Goal: Task Accomplishment & Management: Use online tool/utility

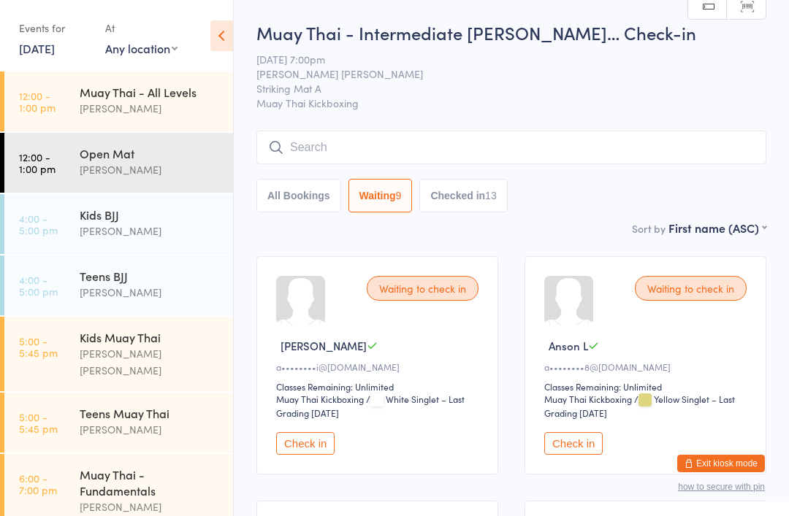
select select "0"
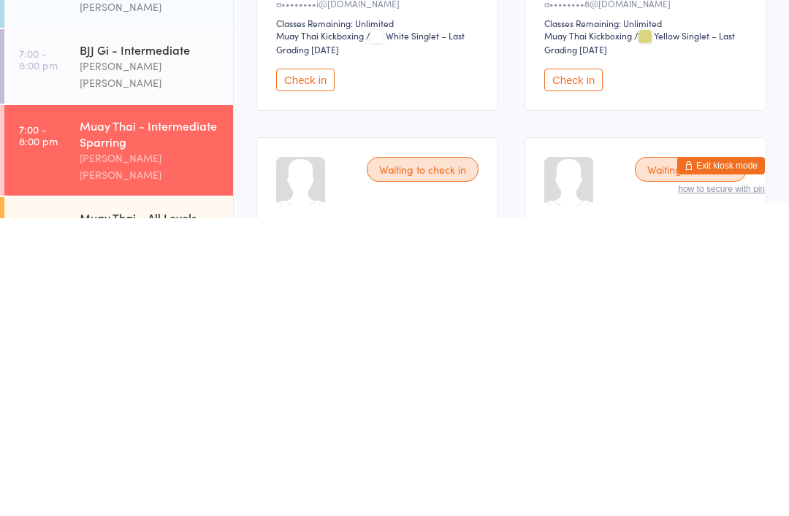
scroll to position [74, 0]
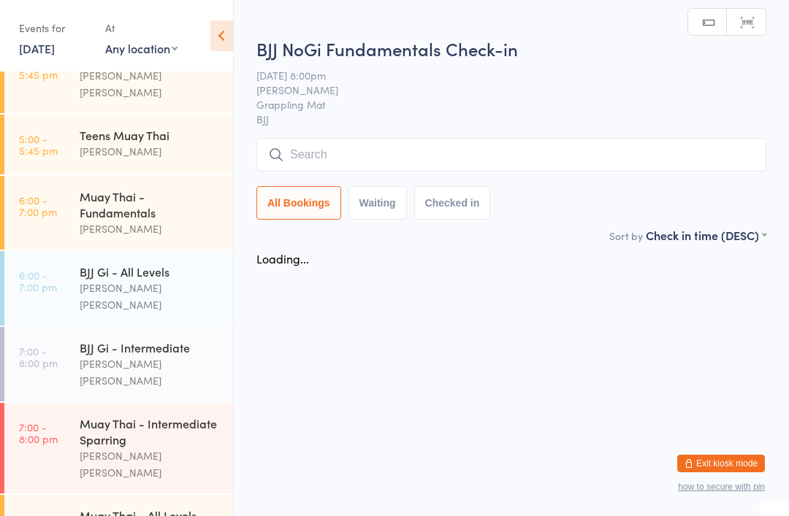
click at [383, 153] on input "search" at bounding box center [511, 155] width 510 height 34
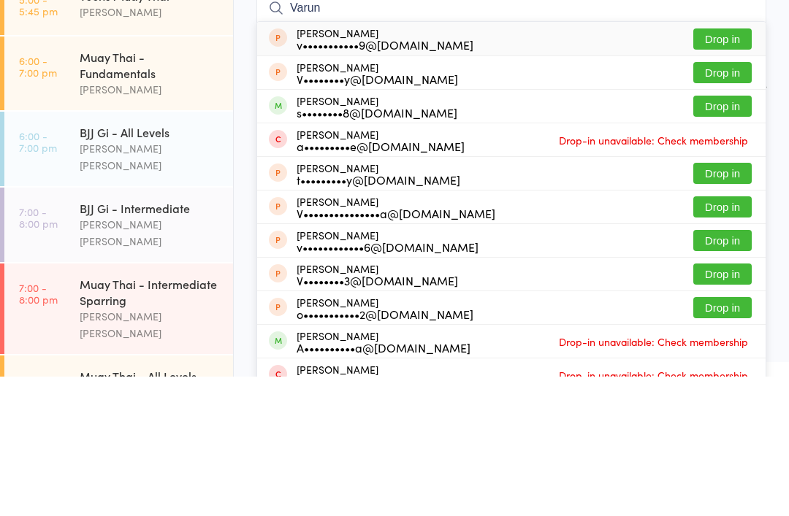
type input "Varun"
click at [731, 235] on button "Drop in" at bounding box center [722, 245] width 58 height 21
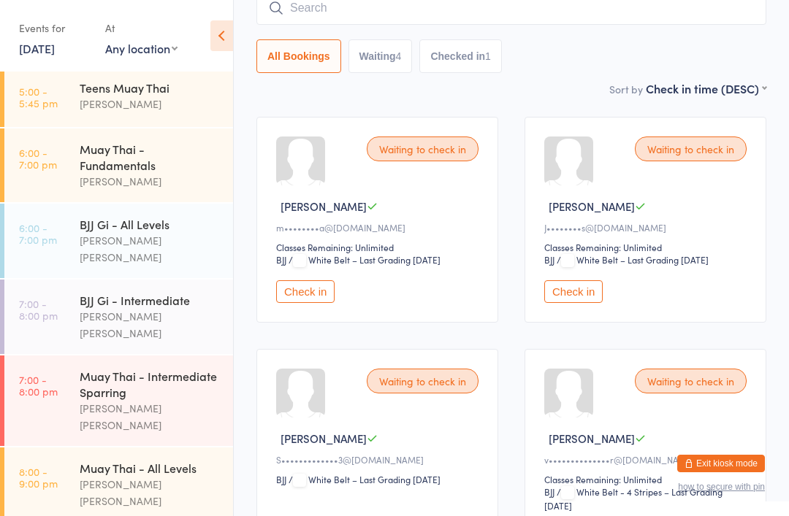
scroll to position [325, 0]
click at [171, 477] on div "[PERSON_NAME] [PERSON_NAME]" at bounding box center [150, 494] width 141 height 34
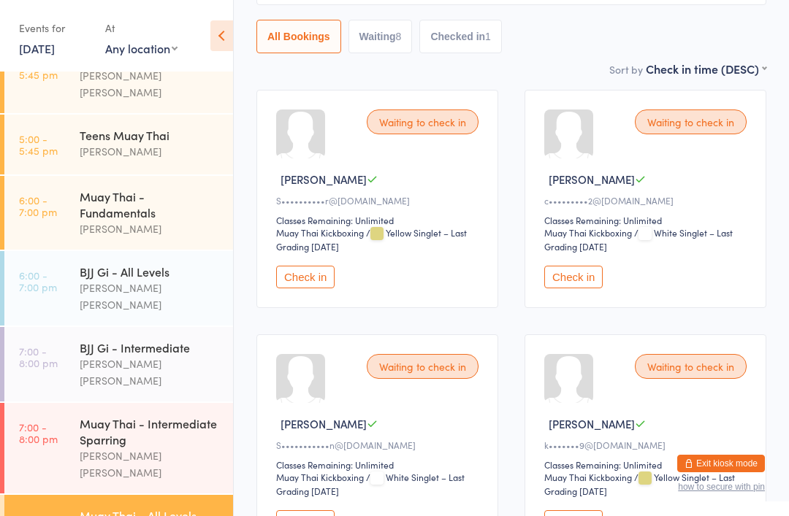
scroll to position [202, 0]
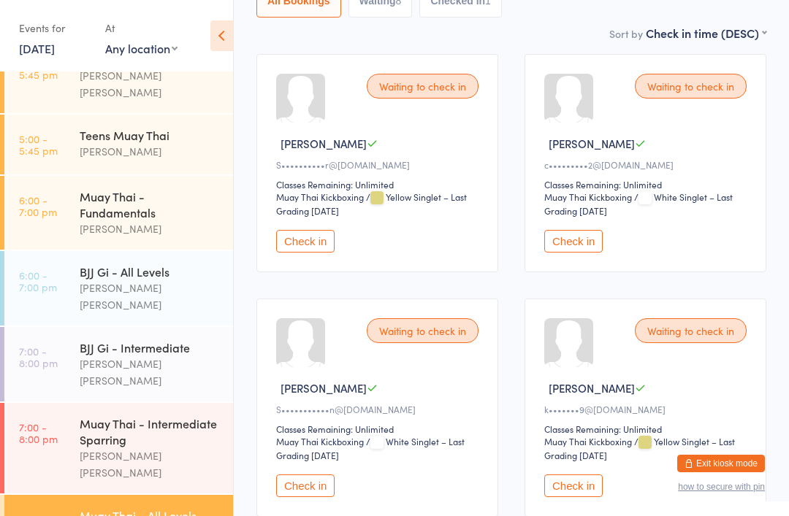
click at [312, 495] on button "Check in" at bounding box center [305, 486] width 58 height 23
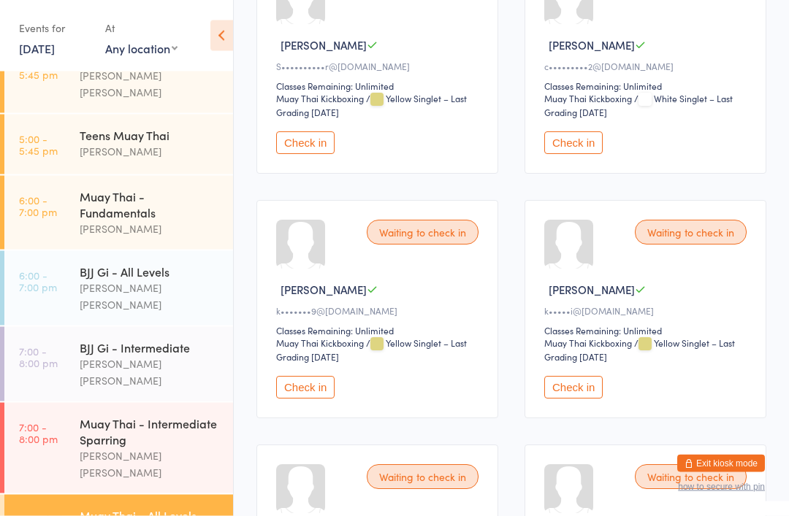
scroll to position [301, 0]
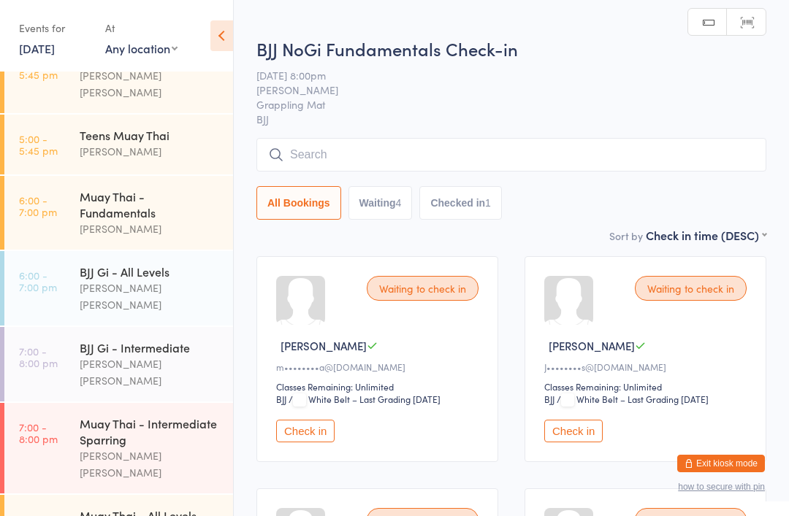
click at [513, 150] on input "search" at bounding box center [511, 155] width 510 height 34
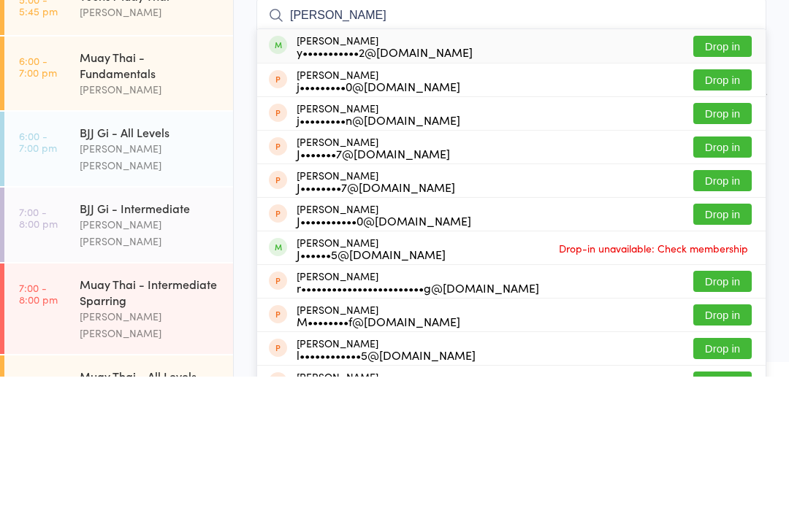
type input "[PERSON_NAME]"
click at [512, 169] on div "[PERSON_NAME] y•••••••••••2@[DOMAIN_NAME] Drop in" at bounding box center [511, 186] width 508 height 34
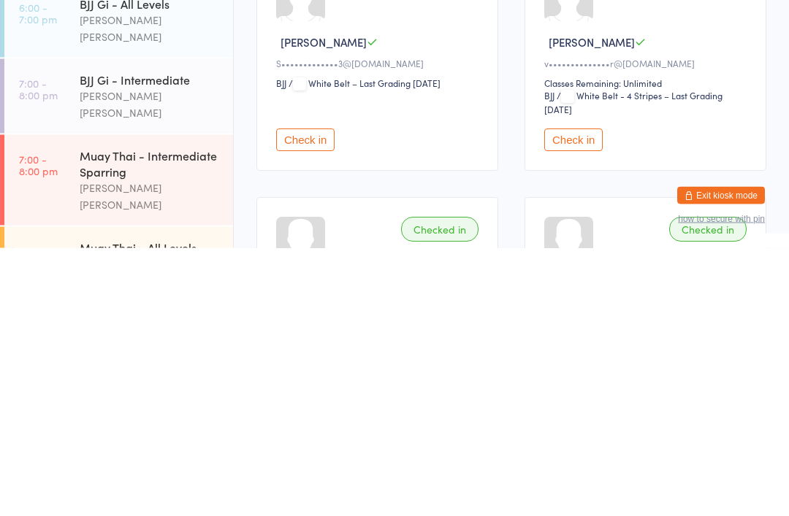
scroll to position [285, 0]
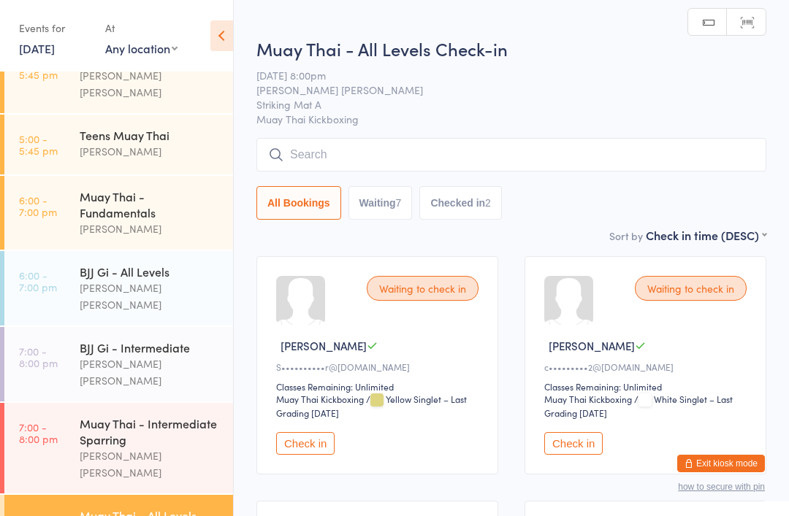
click at [487, 153] on input "search" at bounding box center [511, 155] width 510 height 34
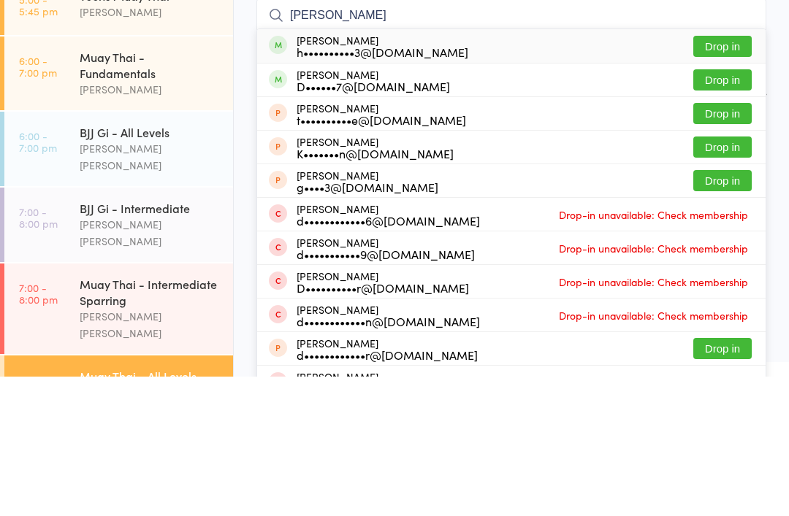
type input "Dean"
click at [724, 175] on button "Drop in" at bounding box center [722, 185] width 58 height 21
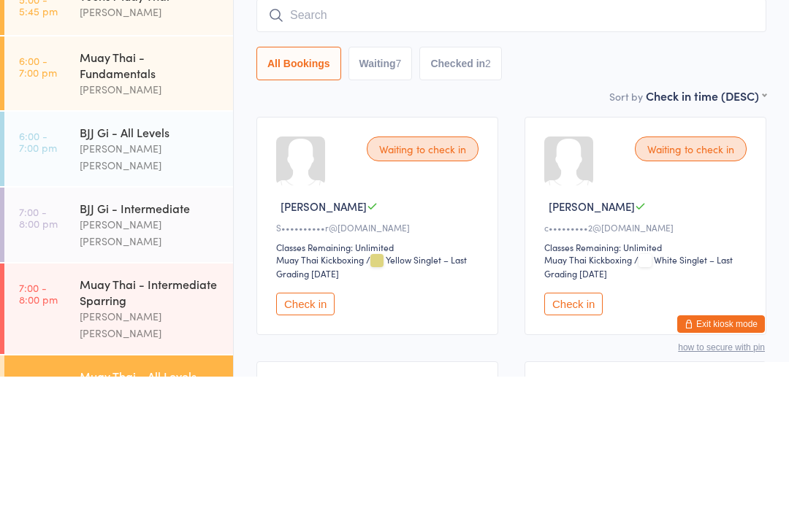
scroll to position [140, 0]
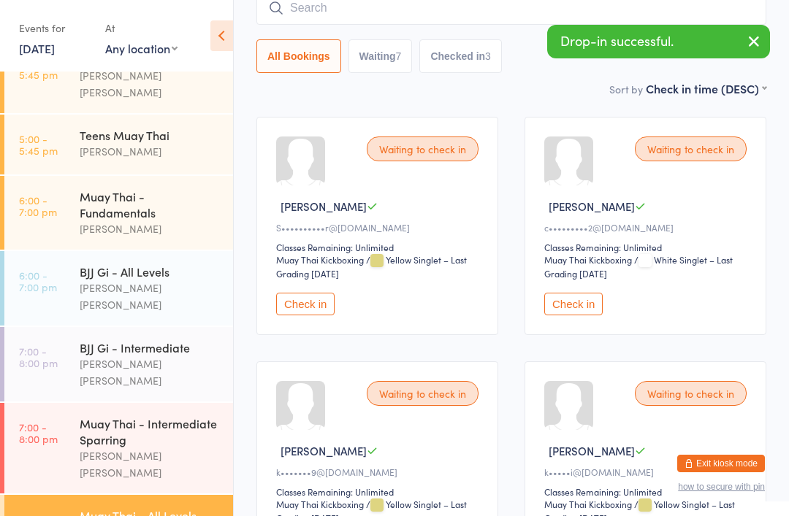
click at [765, 40] on button "button" at bounding box center [754, 43] width 32 height 34
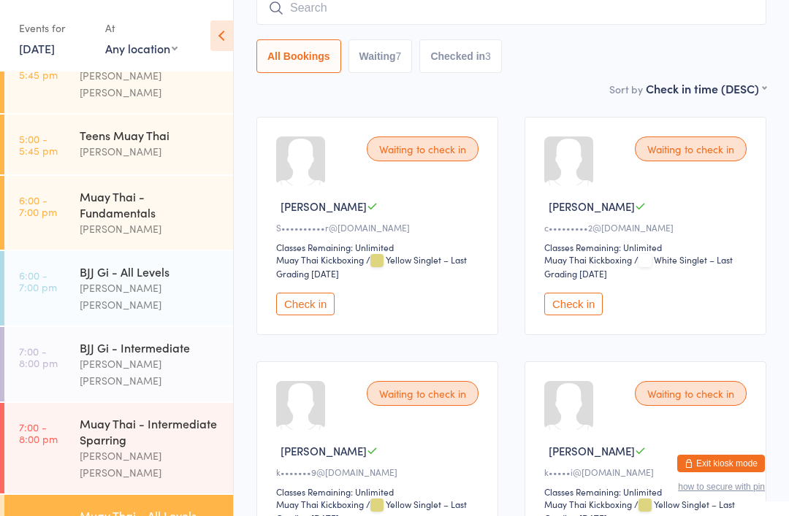
click at [615, 25] on input "search" at bounding box center [511, 8] width 510 height 34
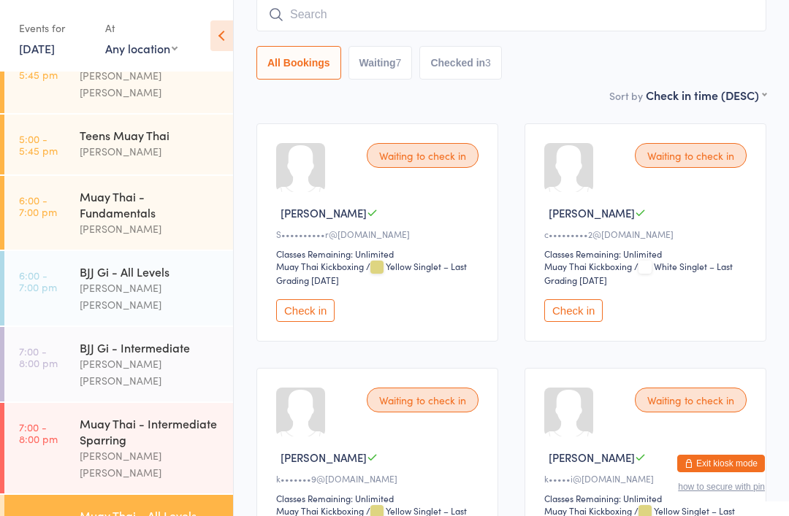
scroll to position [132, 0]
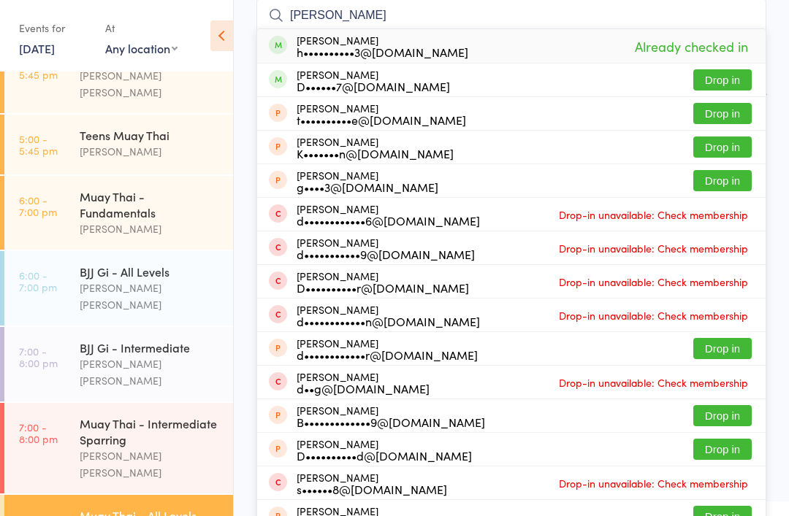
type input "Dean"
click at [719, 83] on button "Drop in" at bounding box center [722, 79] width 58 height 21
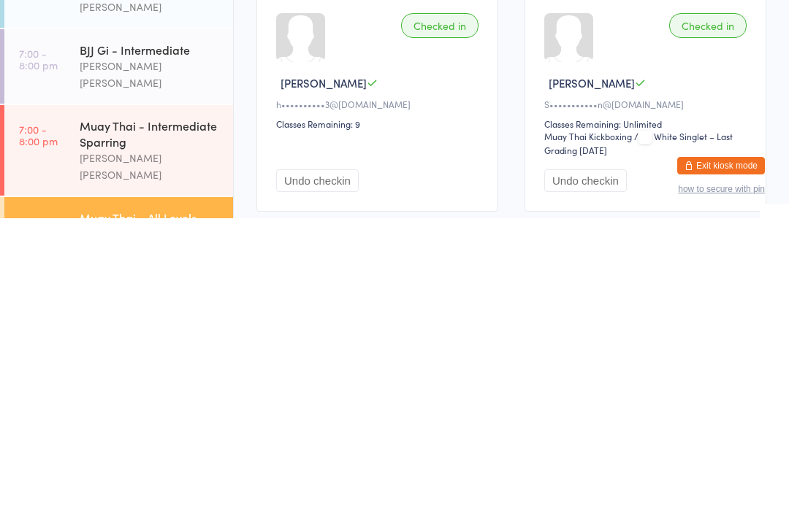
scroll to position [1095, 0]
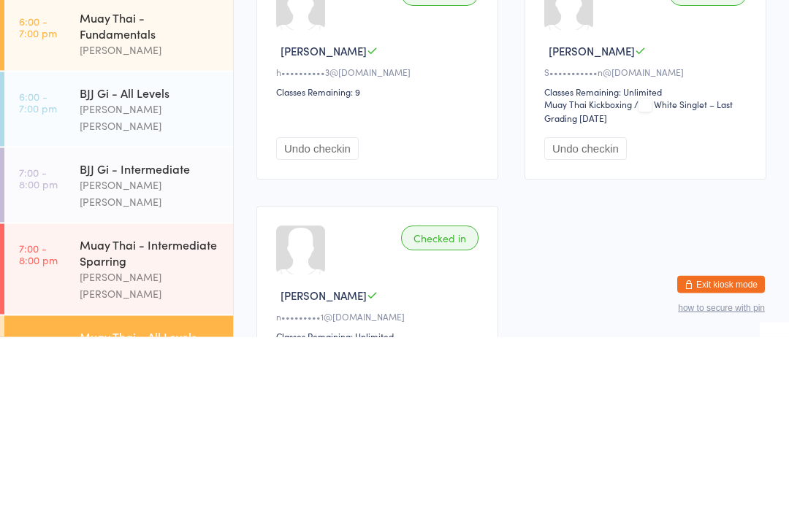
click at [300, 317] on button "Undo checkin" at bounding box center [317, 328] width 83 height 23
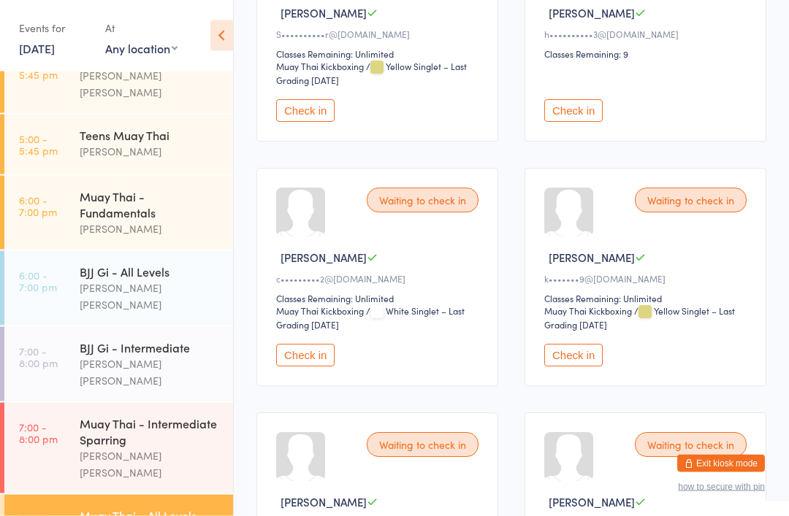
scroll to position [333, 0]
click at [320, 363] on button "Check in" at bounding box center [305, 355] width 58 height 23
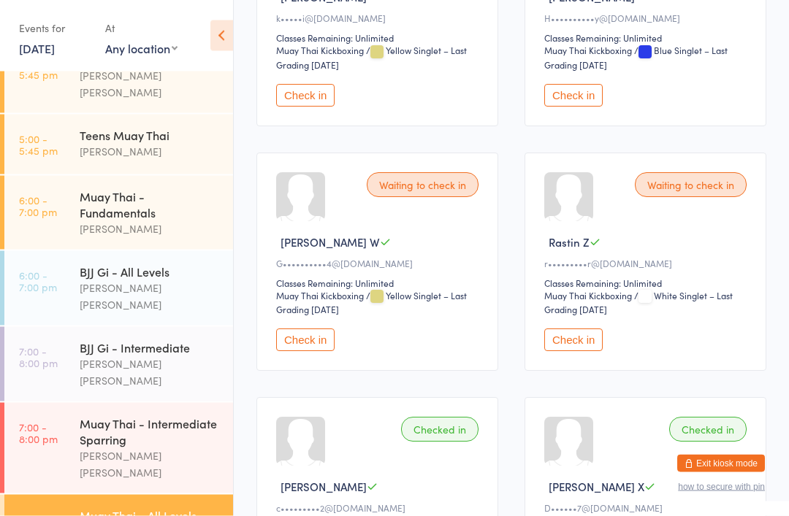
scroll to position [839, 0]
click at [294, 351] on button "Check in" at bounding box center [305, 339] width 58 height 23
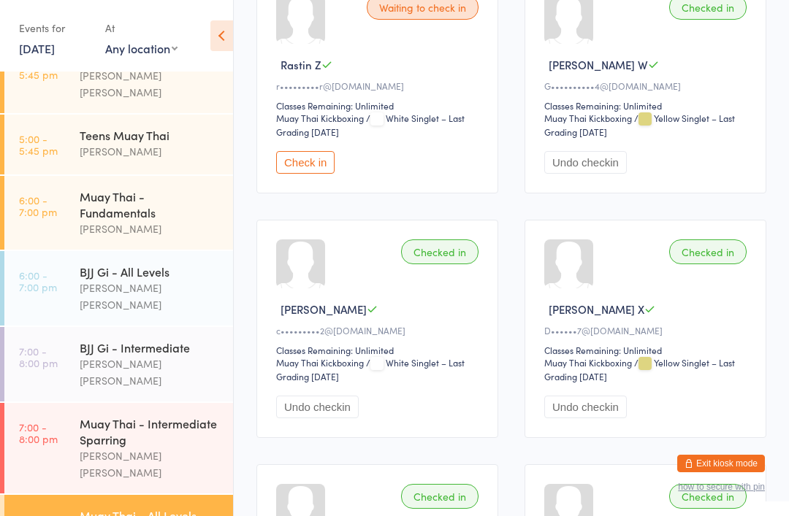
scroll to position [1012, 0]
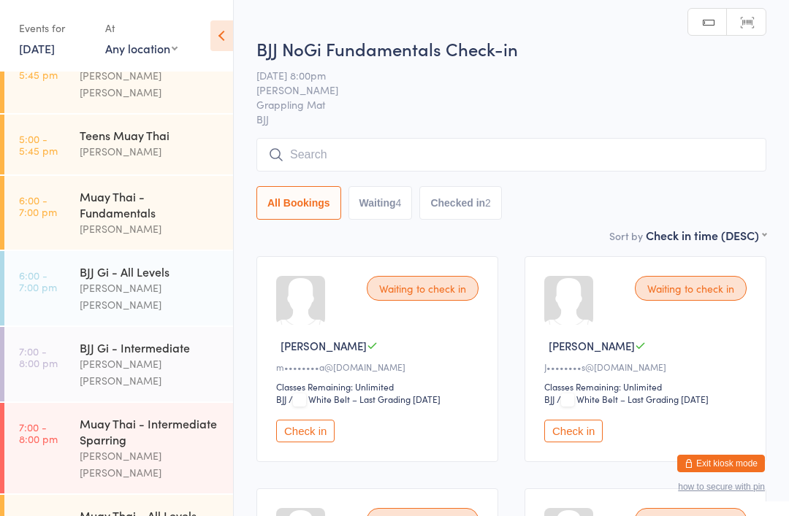
click at [305, 169] on input "search" at bounding box center [511, 155] width 510 height 34
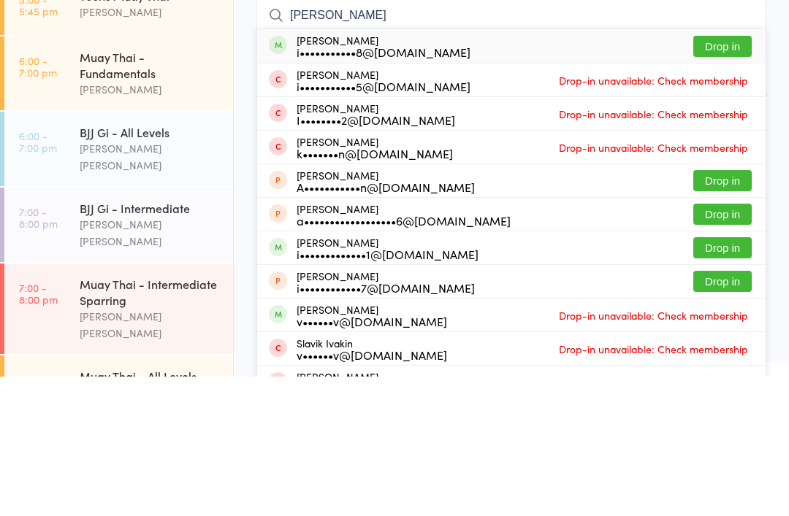
type input "Ivana"
click at [725, 175] on button "Drop in" at bounding box center [722, 185] width 58 height 21
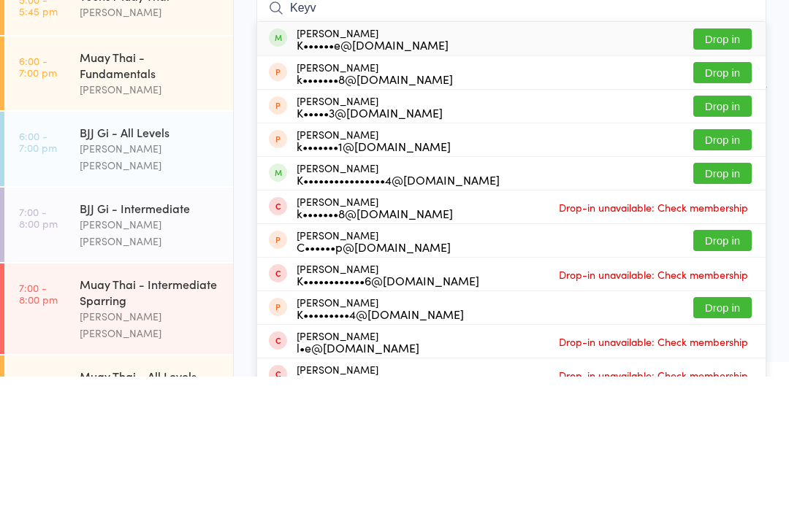
type input "Keyv"
click at [727, 302] on button "Drop in" at bounding box center [722, 312] width 58 height 21
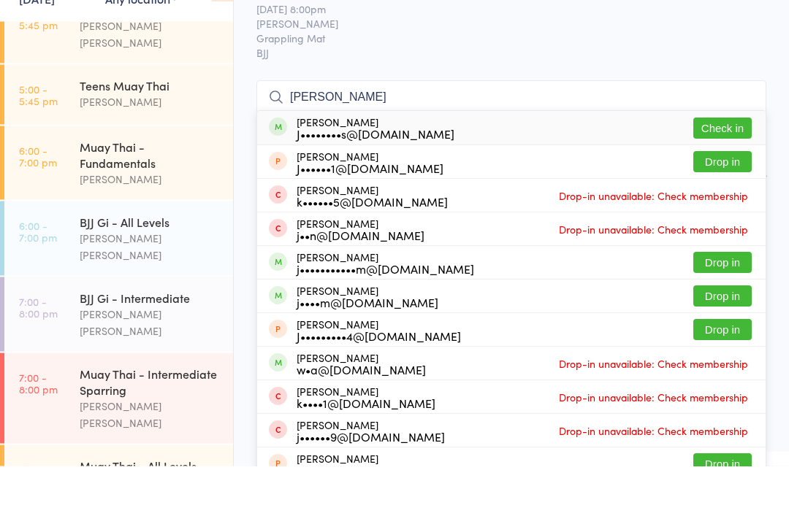
type input "John ha"
click at [724, 168] on button "Check in" at bounding box center [722, 178] width 58 height 21
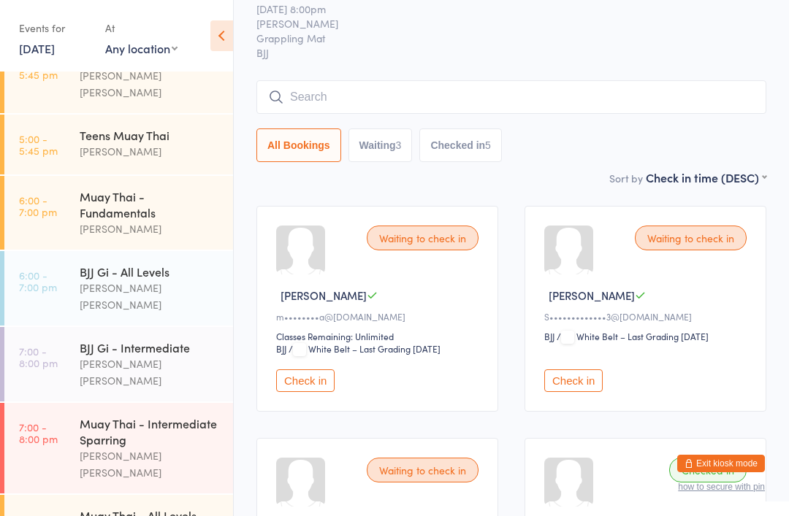
click at [678, 113] on input "search" at bounding box center [511, 97] width 510 height 34
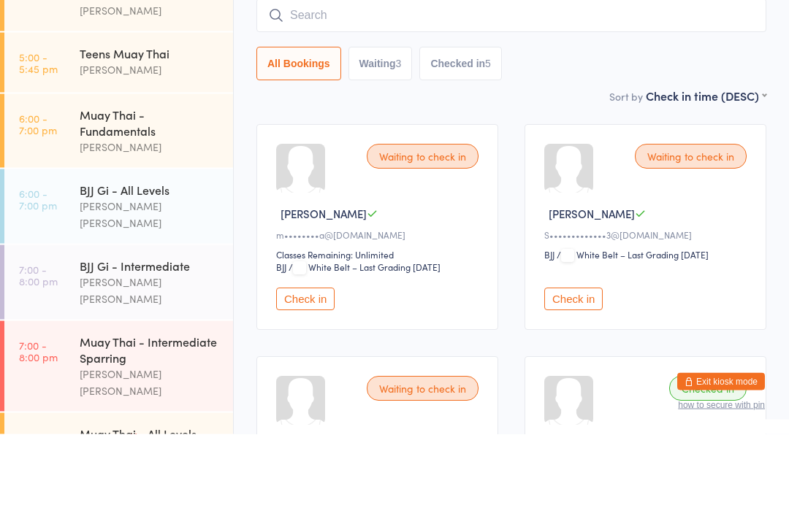
scroll to position [132, 0]
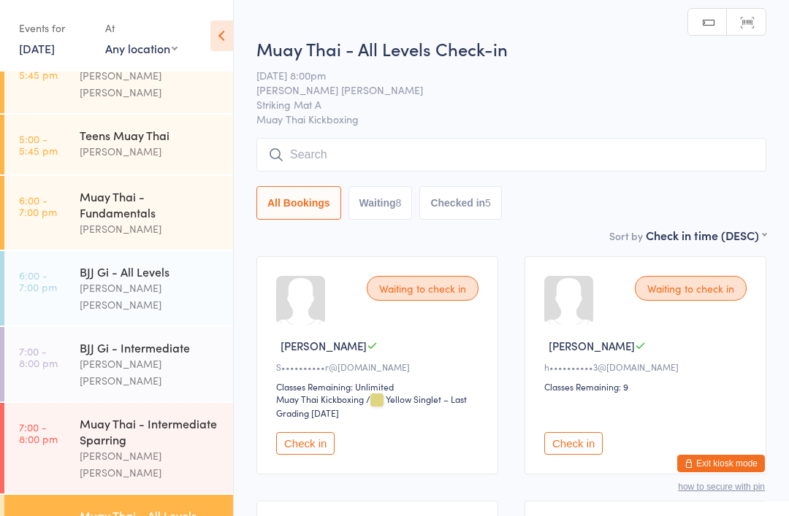
click at [508, 142] on input "search" at bounding box center [511, 155] width 510 height 34
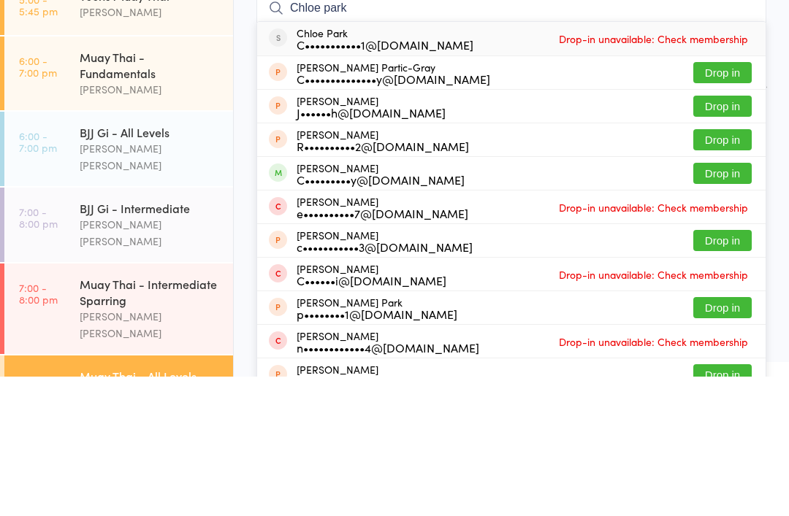
type input "Chloe park"
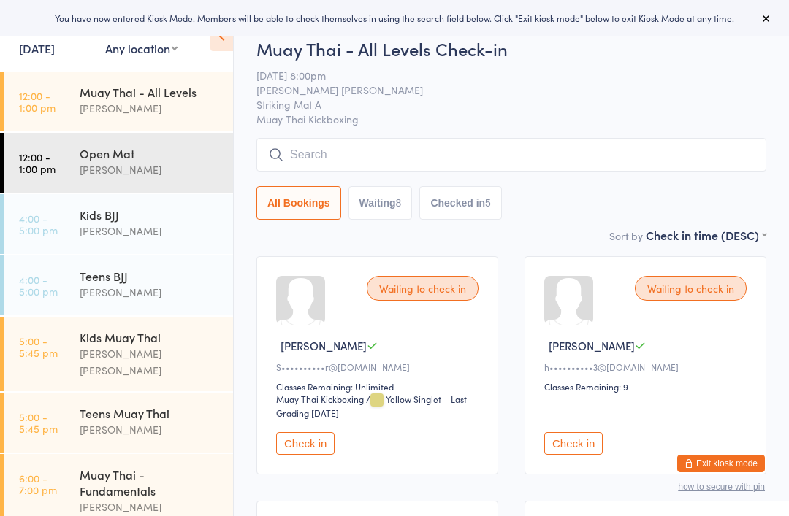
click at [524, 109] on span "Striking Mat A" at bounding box center [499, 104] width 487 height 15
click at [583, 168] on input "search" at bounding box center [511, 155] width 510 height 34
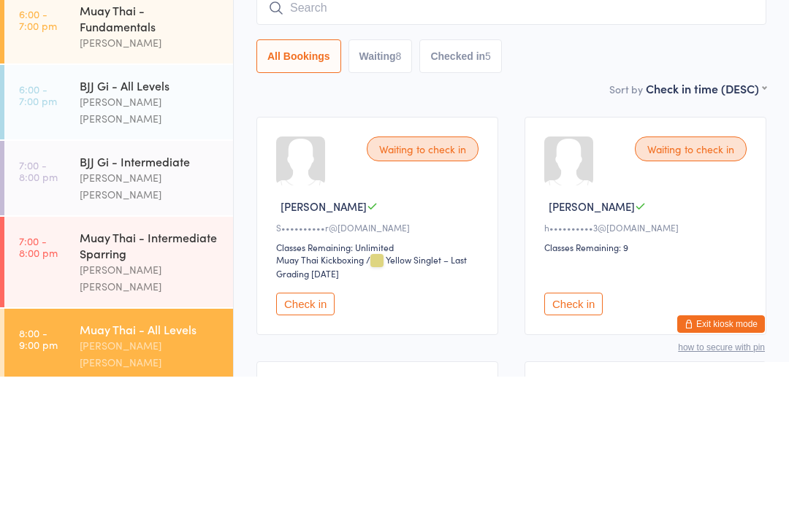
scroll to position [140, 0]
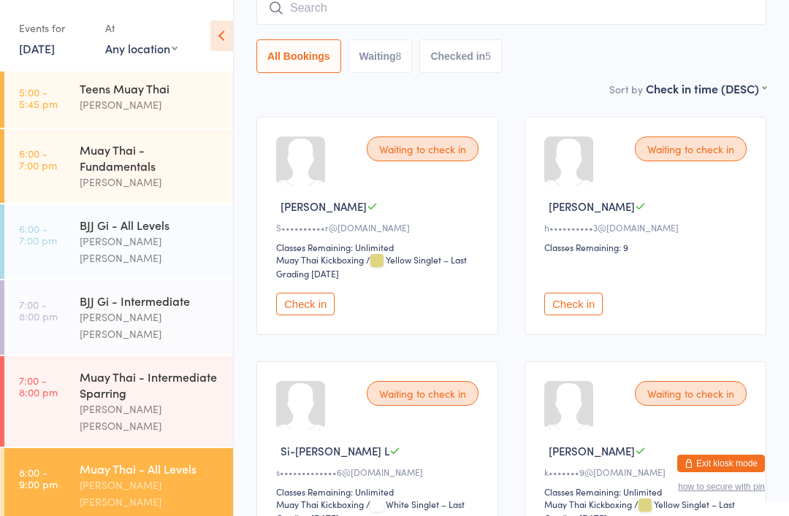
click at [504, 18] on input "search" at bounding box center [511, 8] width 510 height 34
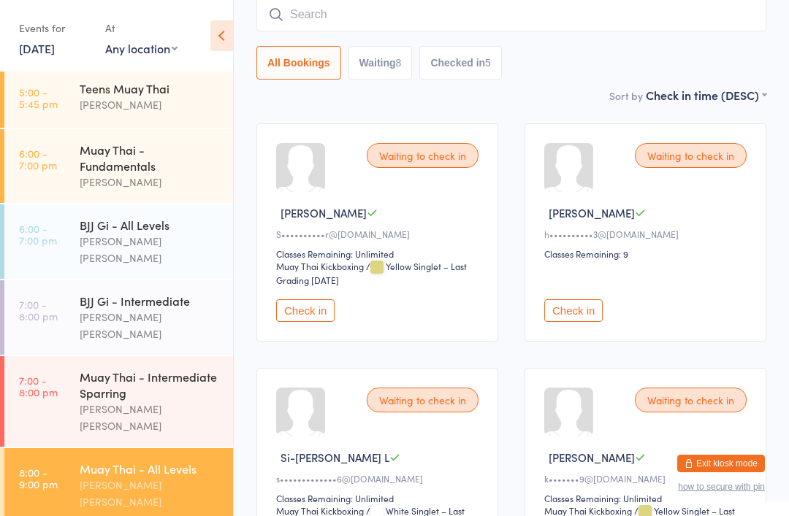
scroll to position [132, 0]
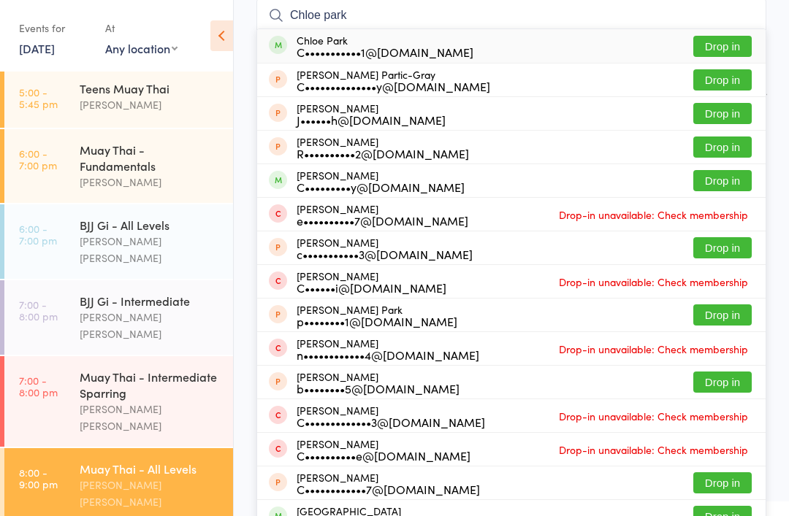
type input "Chloe park"
click at [741, 54] on button "Drop in" at bounding box center [722, 46] width 58 height 21
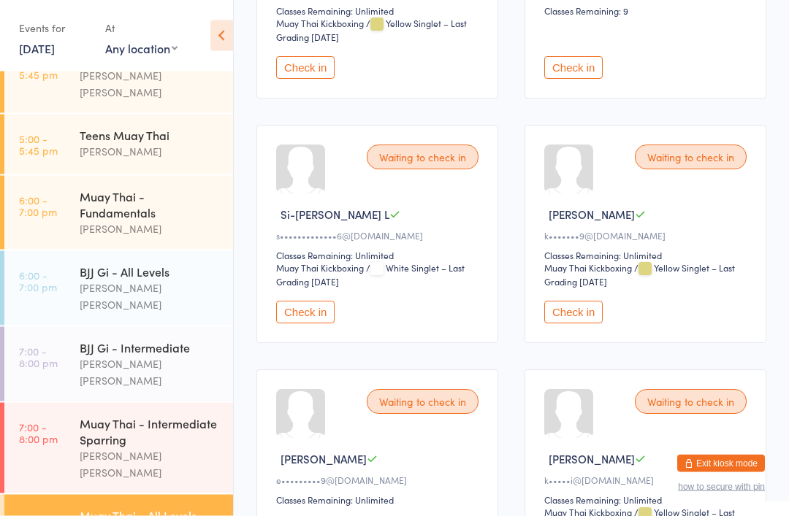
scroll to position [376, 0]
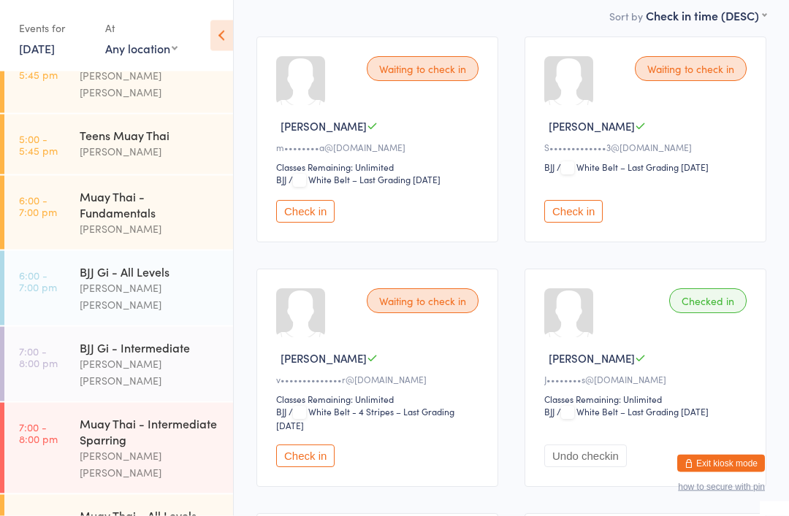
scroll to position [220, 0]
click at [302, 210] on button "Check in" at bounding box center [305, 211] width 58 height 23
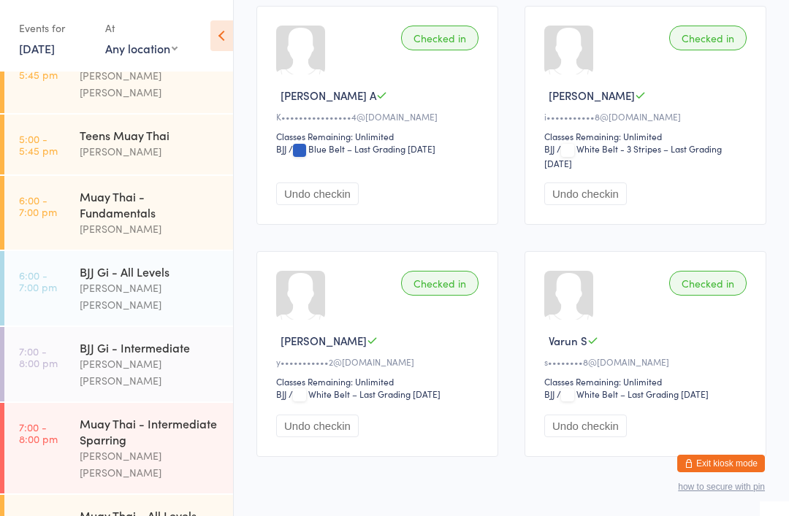
scroll to position [756, 0]
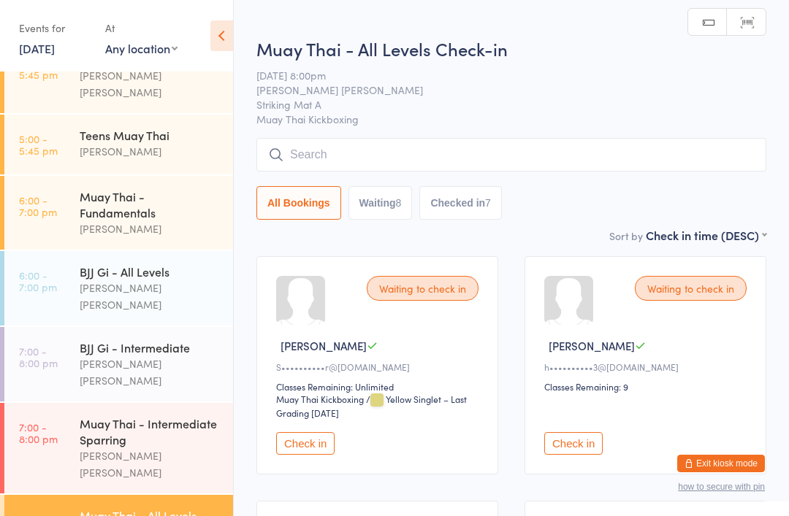
click at [382, 152] on input "search" at bounding box center [511, 155] width 510 height 34
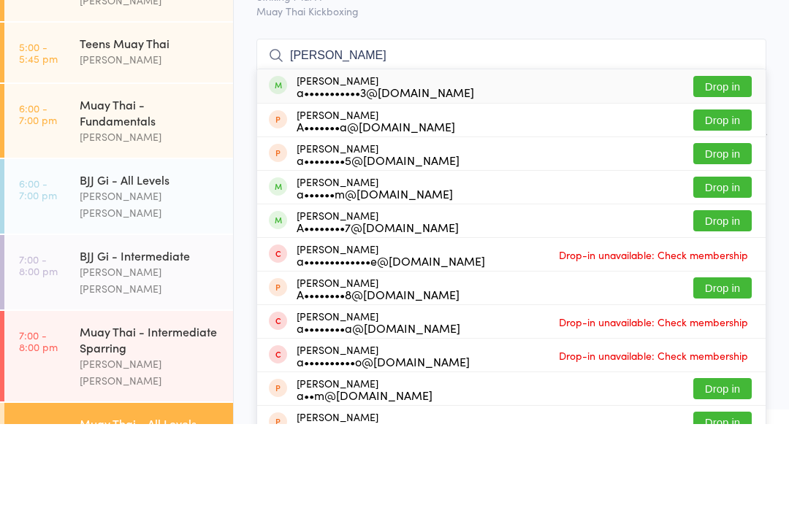
type input "[PERSON_NAME]"
click at [718, 168] on button "Drop in" at bounding box center [722, 178] width 58 height 21
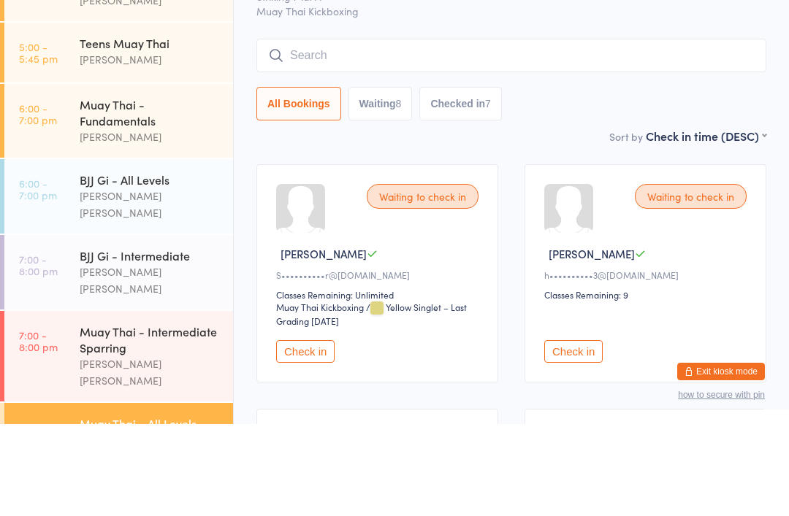
scroll to position [92, 0]
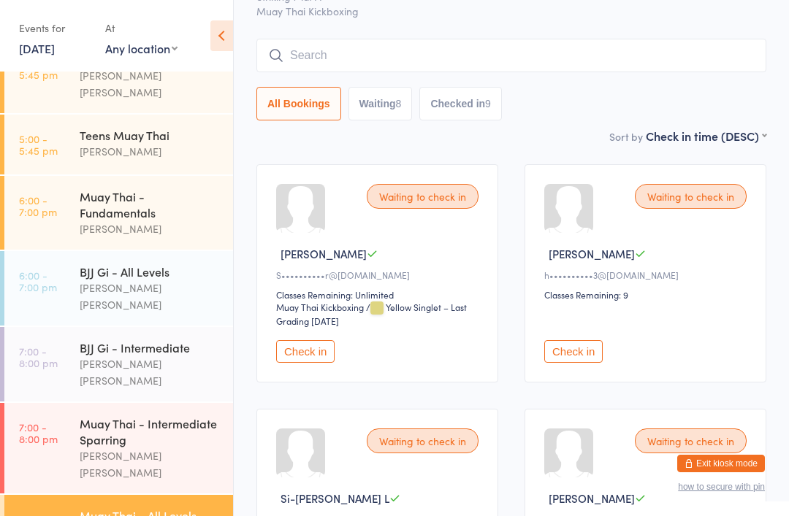
click at [360, 56] on input "search" at bounding box center [511, 56] width 510 height 34
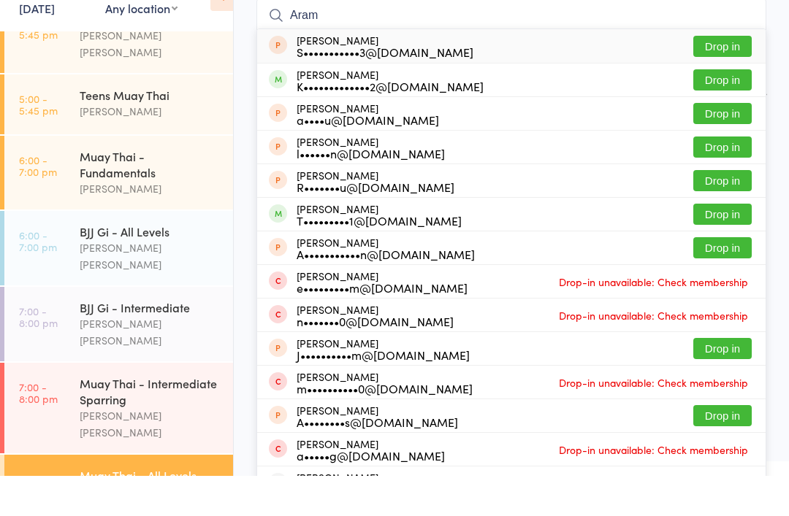
type input "Aram"
click at [723, 110] on button "Drop in" at bounding box center [722, 120] width 58 height 21
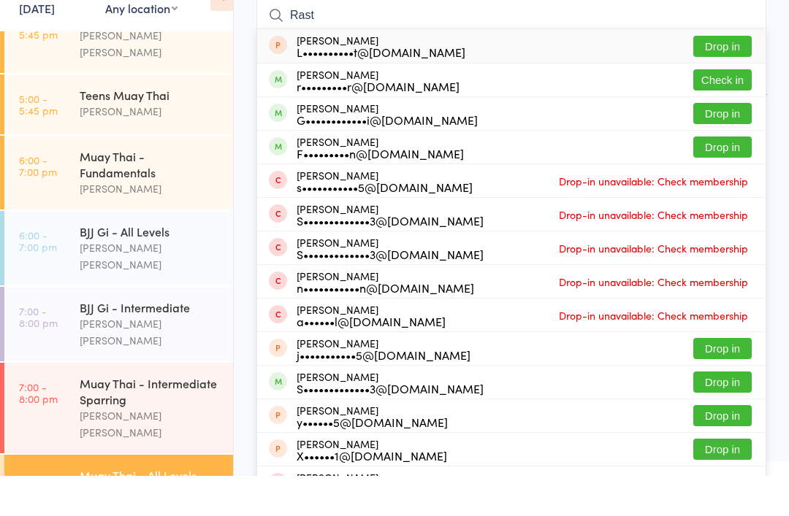
type input "Rast"
click at [738, 110] on button "Check in" at bounding box center [722, 120] width 58 height 21
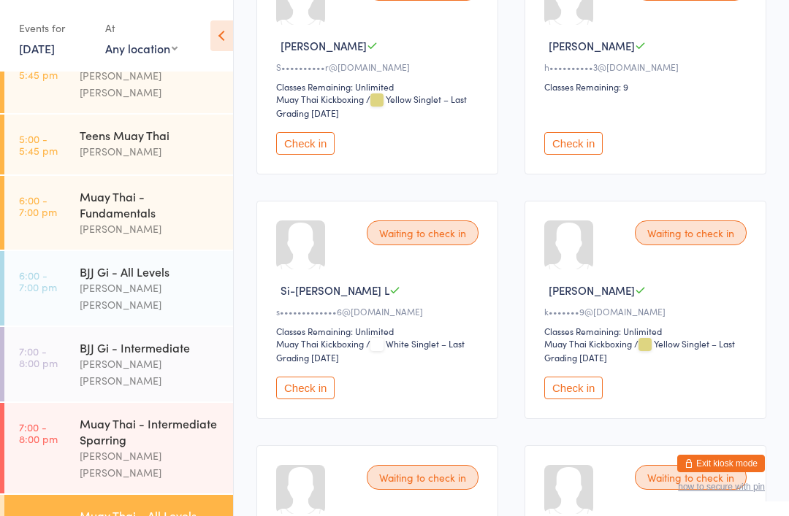
scroll to position [302, 0]
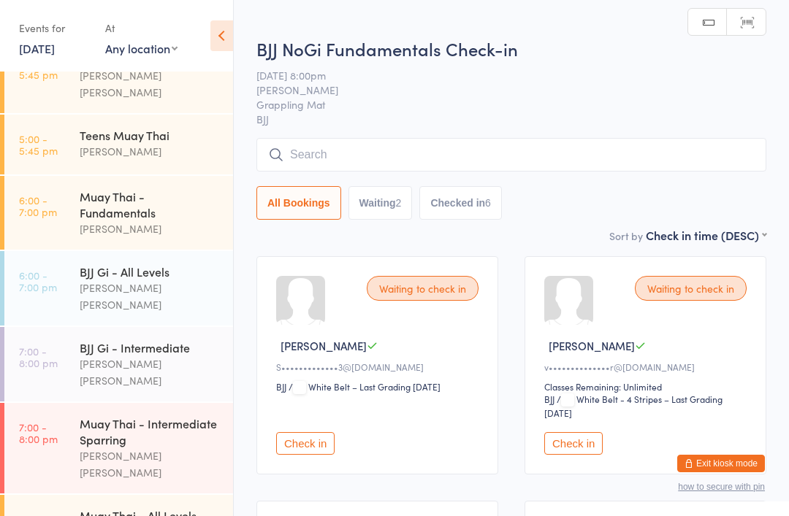
click at [476, 163] on input "search" at bounding box center [511, 155] width 510 height 34
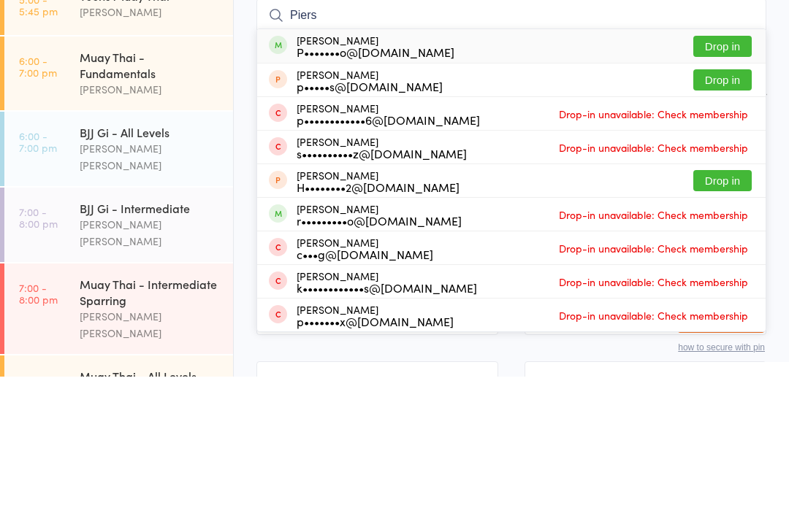
type input "Piers"
click at [726, 175] on button "Drop in" at bounding box center [722, 185] width 58 height 21
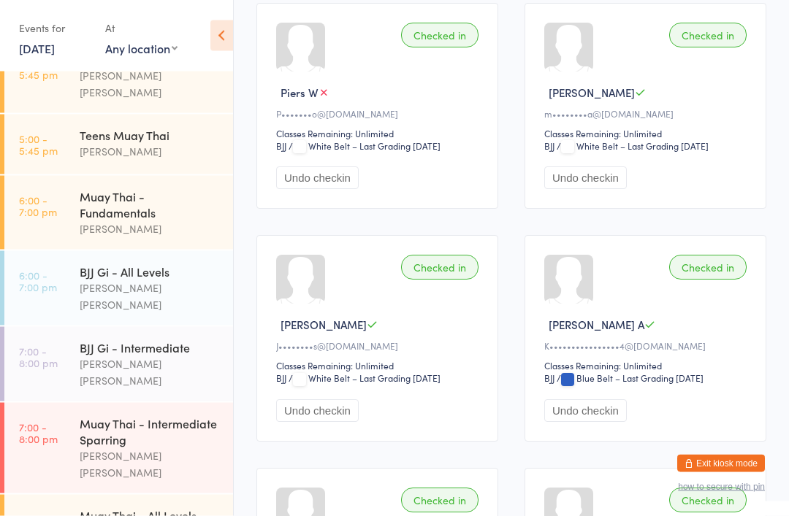
scroll to position [506, 0]
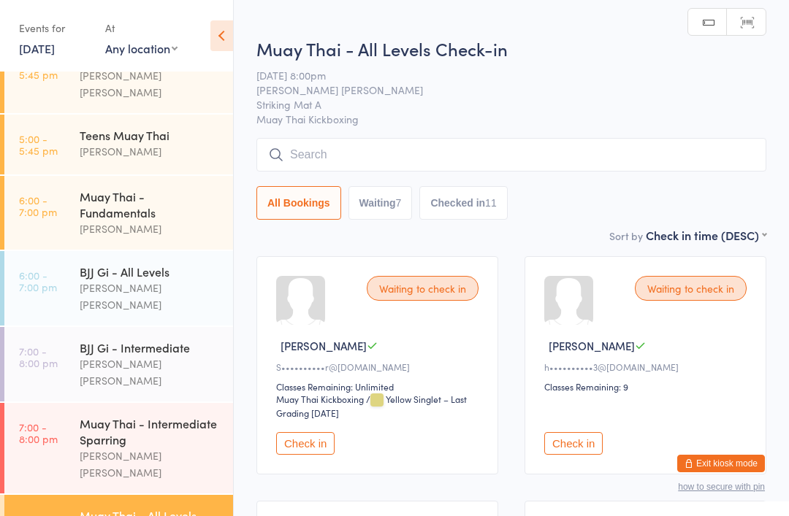
click at [478, 161] on input "search" at bounding box center [511, 155] width 510 height 34
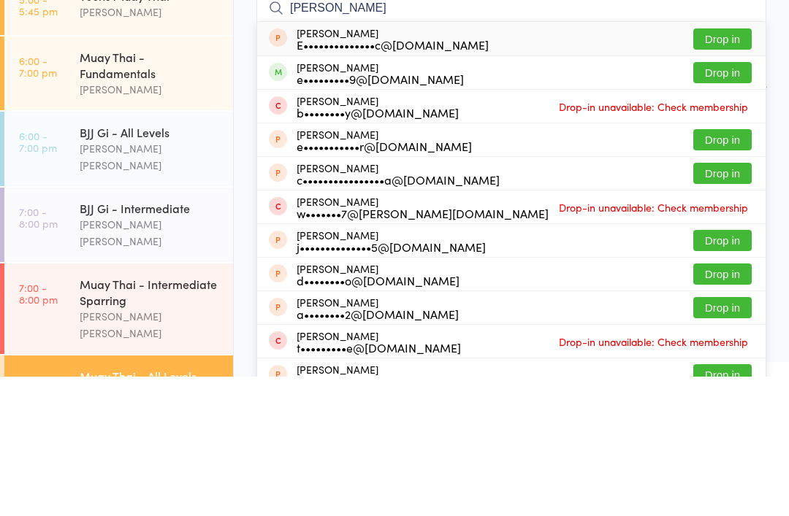
type input "[PERSON_NAME]"
click at [739, 202] on button "Drop in" at bounding box center [722, 212] width 58 height 21
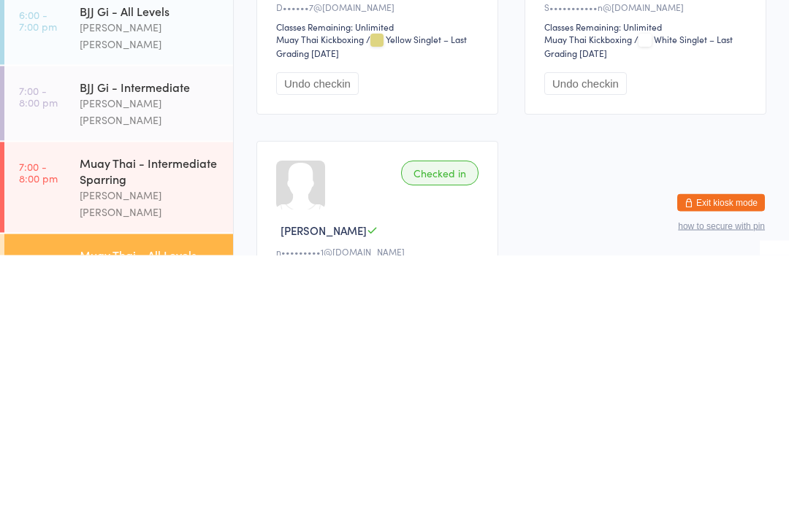
scroll to position [2067, 0]
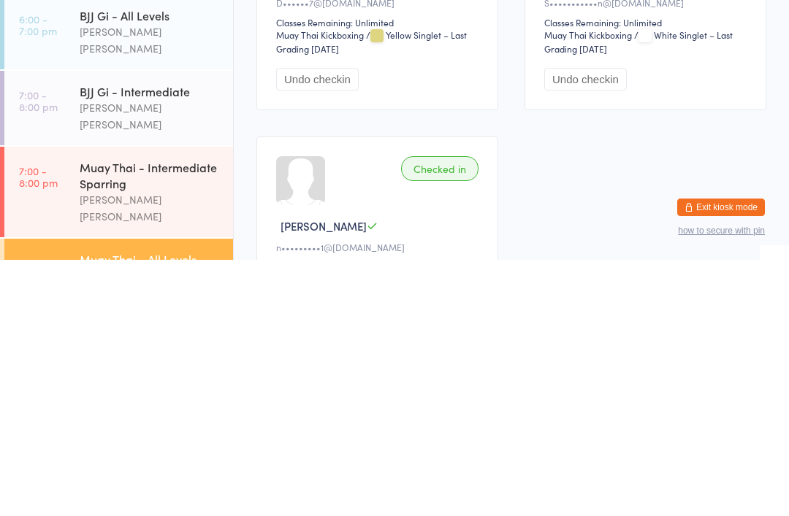
click at [191, 508] on div "Muay Thai - All Levels" at bounding box center [150, 516] width 141 height 16
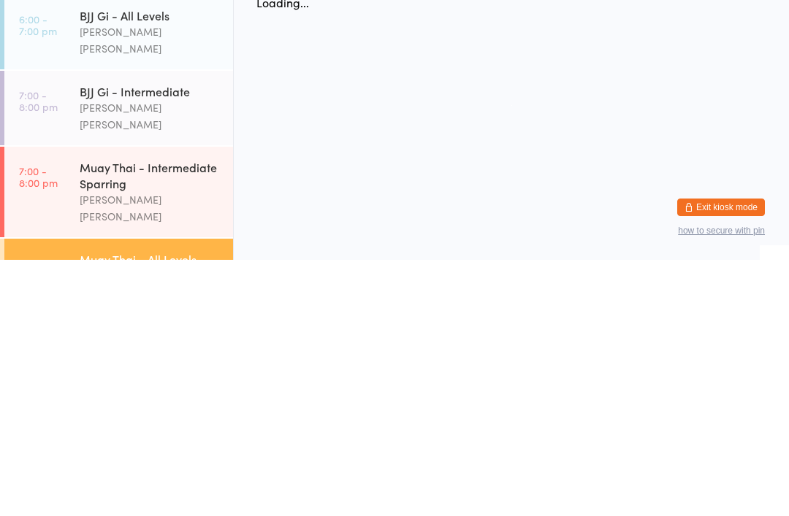
scroll to position [0, 0]
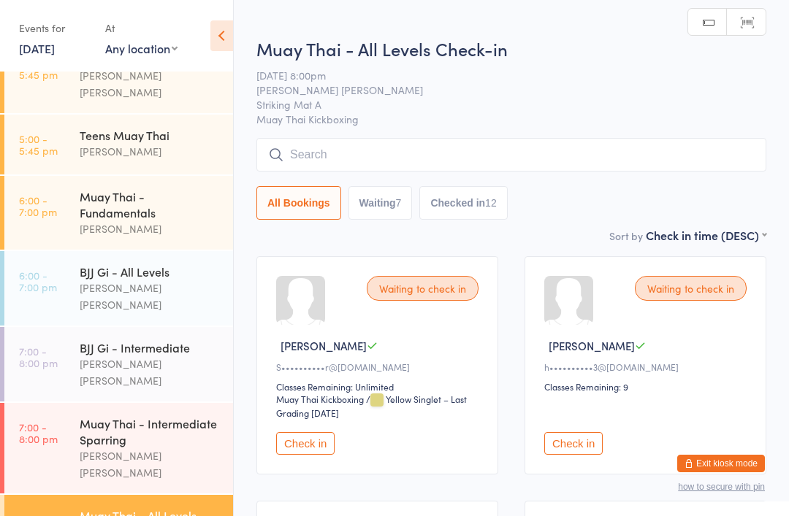
click at [481, 146] on input "search" at bounding box center [511, 155] width 510 height 34
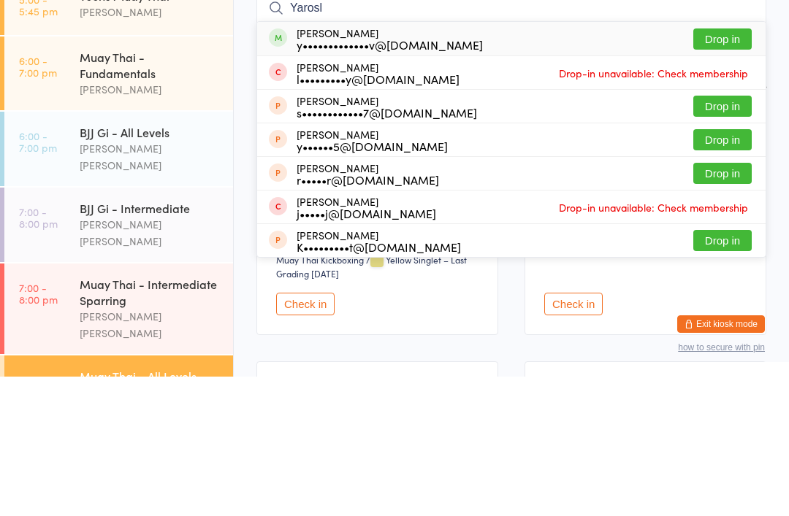
type input "Yarosl"
click at [715, 168] on button "Drop in" at bounding box center [722, 178] width 58 height 21
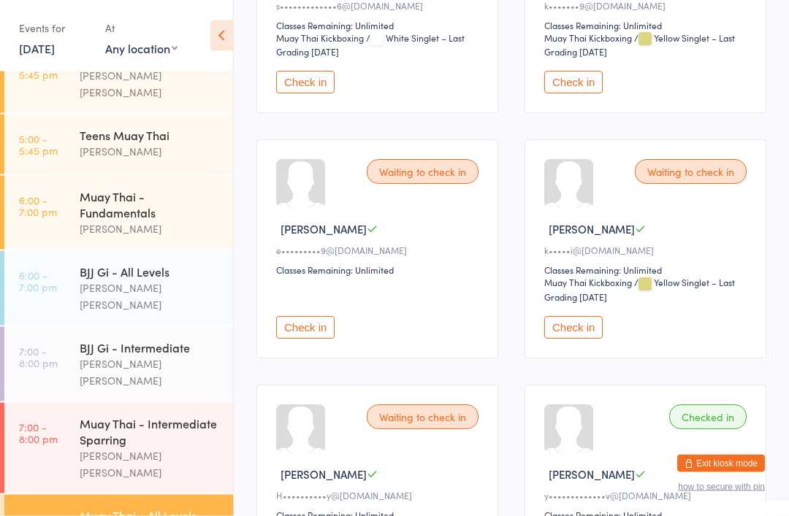
scroll to position [606, 0]
click at [578, 339] on button "Check in" at bounding box center [573, 327] width 58 height 23
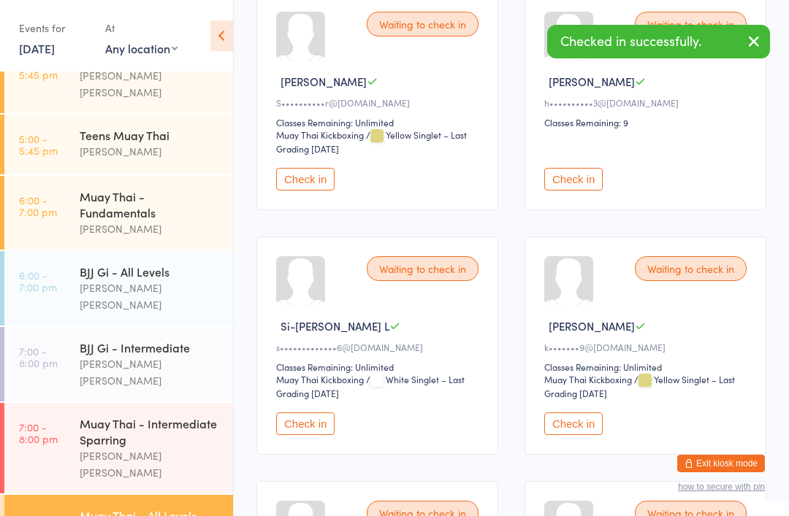
scroll to position [264, 0]
click at [585, 436] on button "Check in" at bounding box center [573, 424] width 58 height 23
